Goal: Task Accomplishment & Management: Use online tool/utility

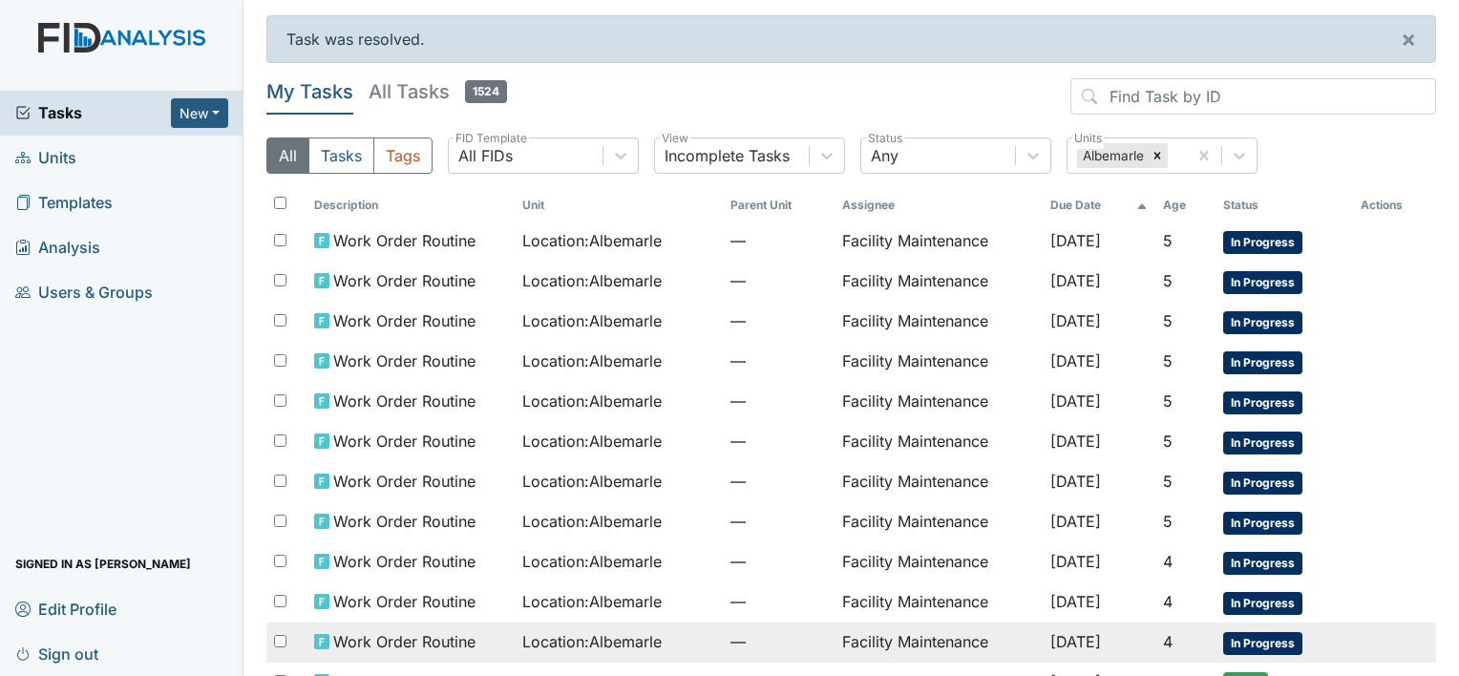
click at [397, 630] on span "Work Order Routine" at bounding box center [404, 641] width 142 height 23
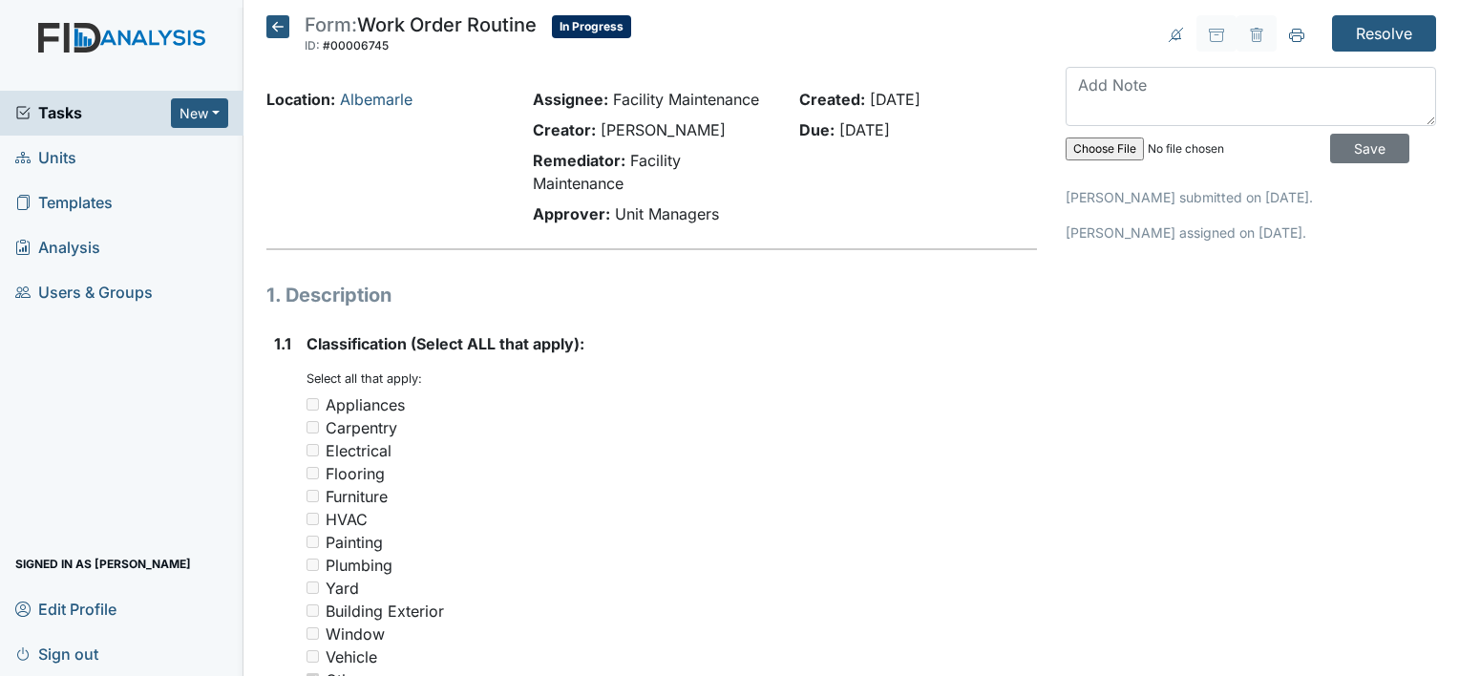
click at [1317, 34] on form "Resolve" at bounding box center [1376, 33] width 119 height 36
click at [1086, 85] on textarea at bounding box center [1250, 96] width 370 height 59
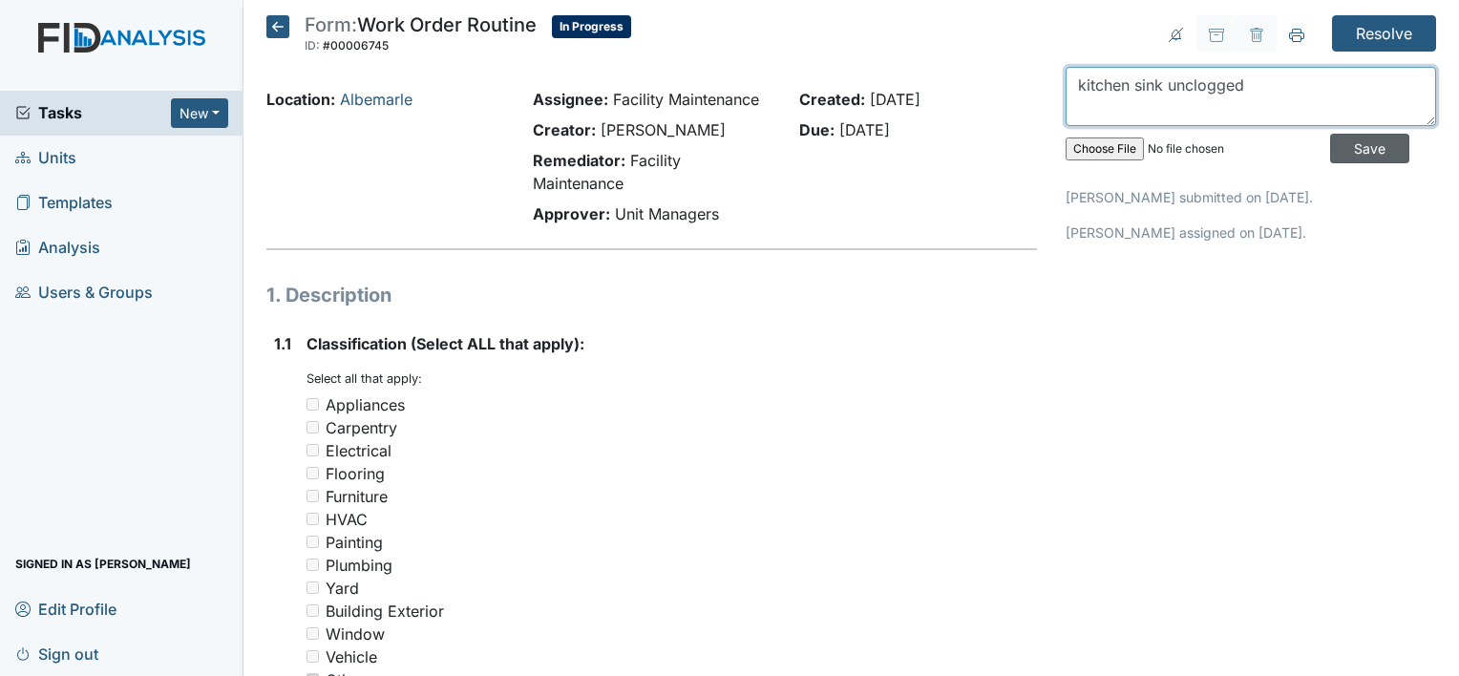
type textarea "kitchen sink unclogged"
click at [1338, 150] on input "Save" at bounding box center [1369, 149] width 79 height 30
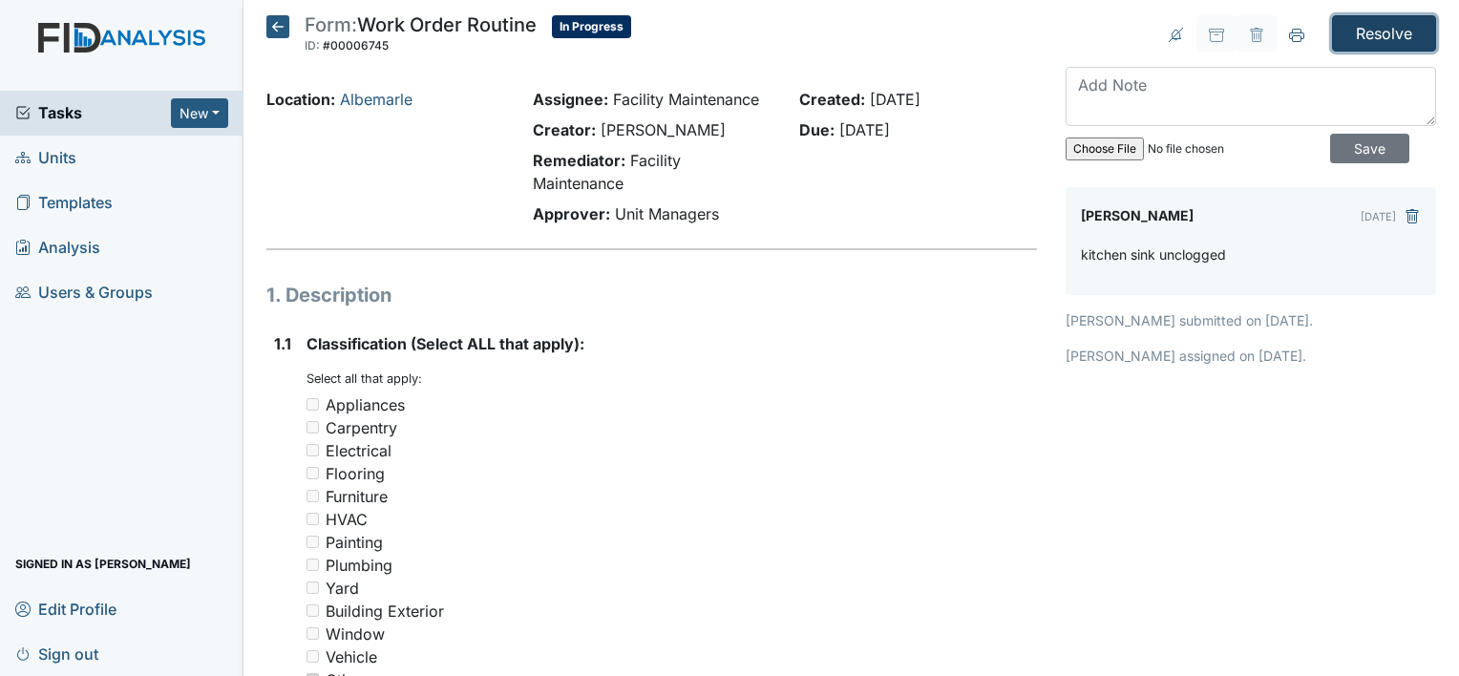
click at [1367, 32] on input "Resolve" at bounding box center [1384, 33] width 104 height 36
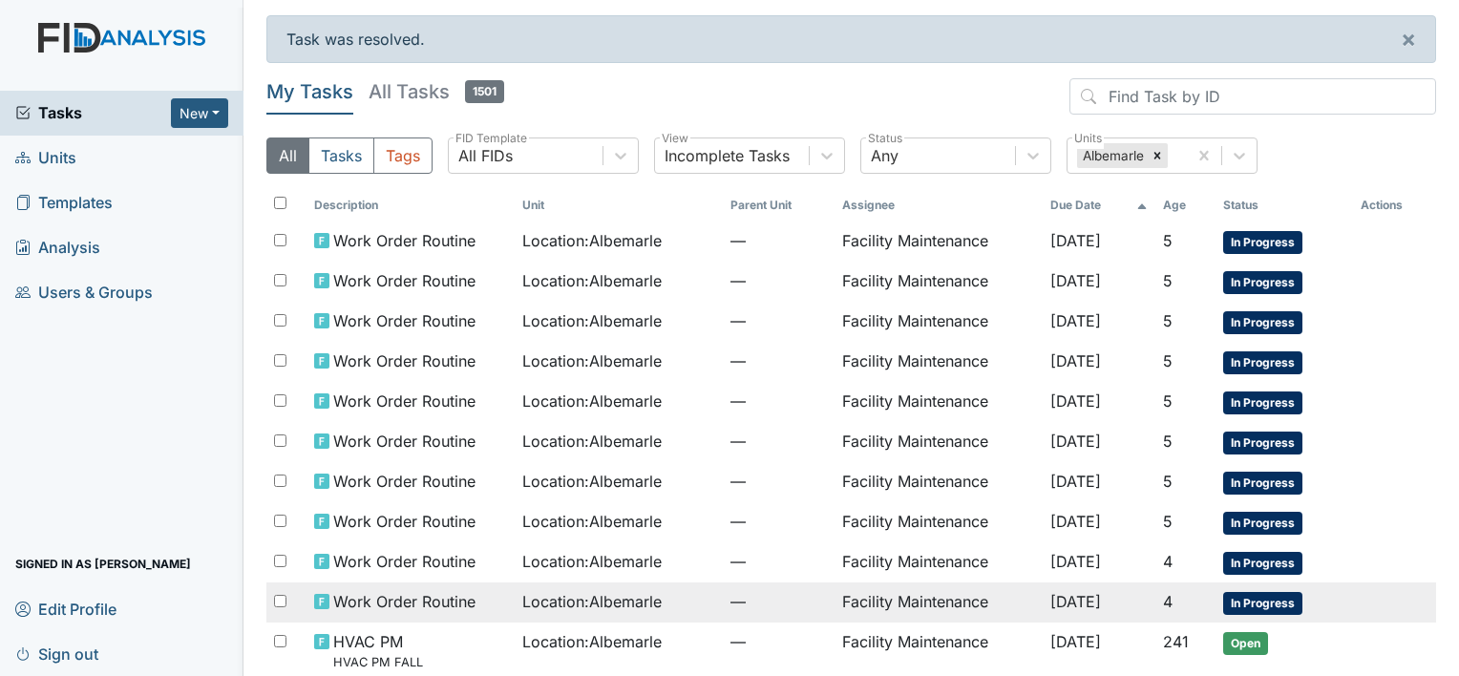
click at [572, 594] on span "Location : Albemarle" at bounding box center [591, 601] width 139 height 23
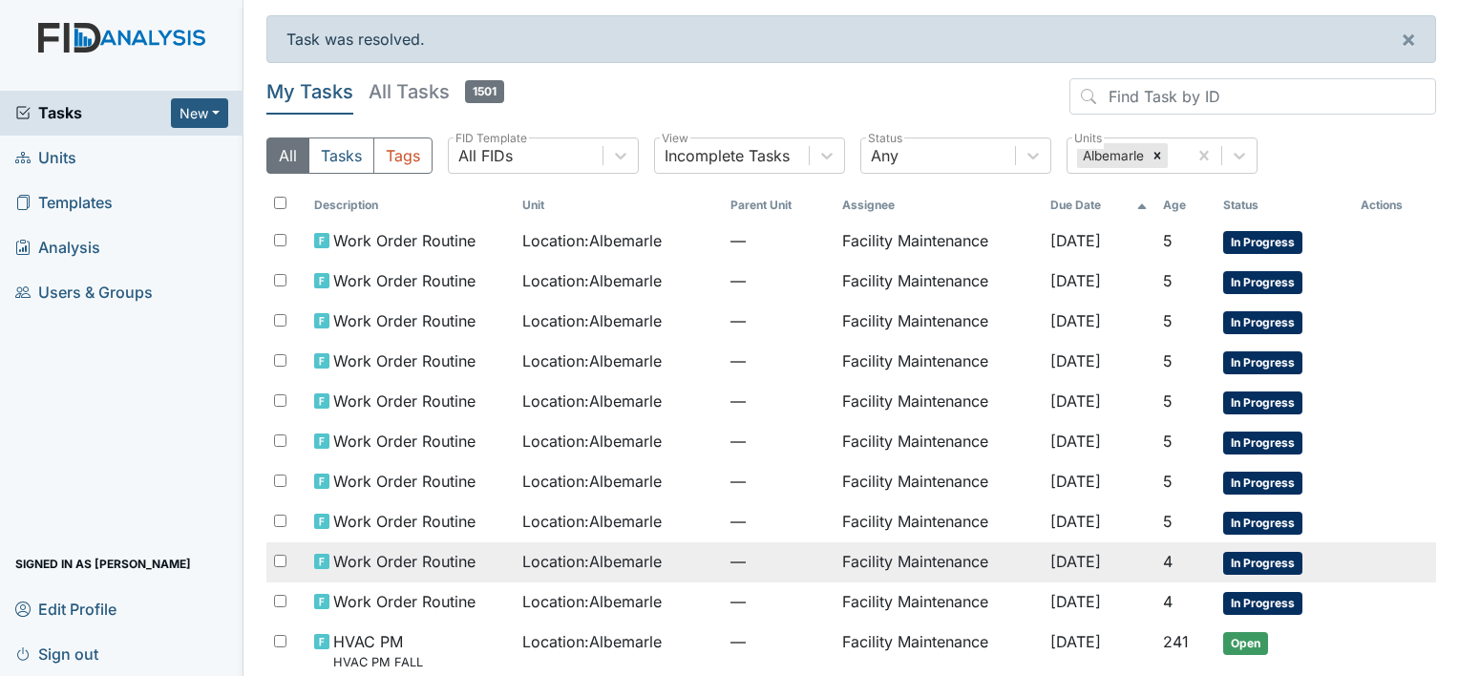
click at [423, 554] on span "Work Order Routine" at bounding box center [404, 561] width 142 height 23
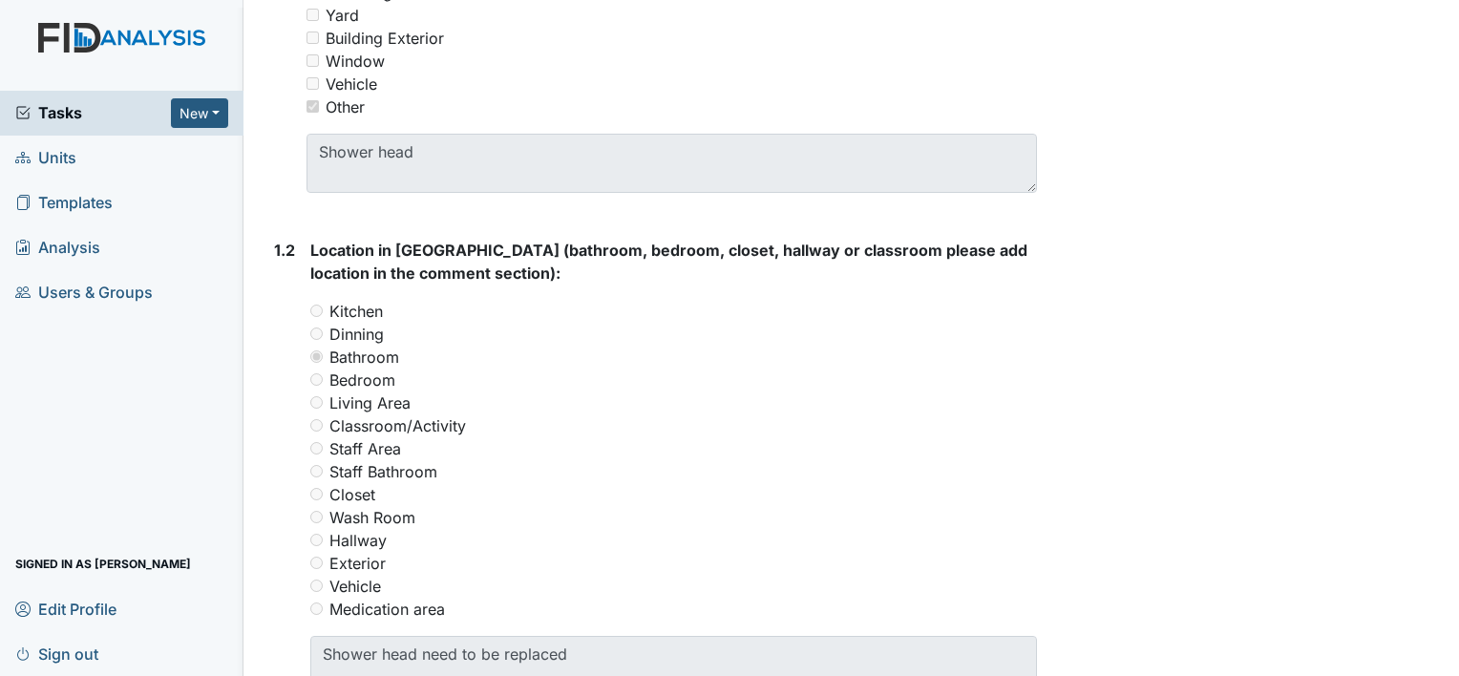
scroll to position [623, 0]
